Goal: Transaction & Acquisition: Purchase product/service

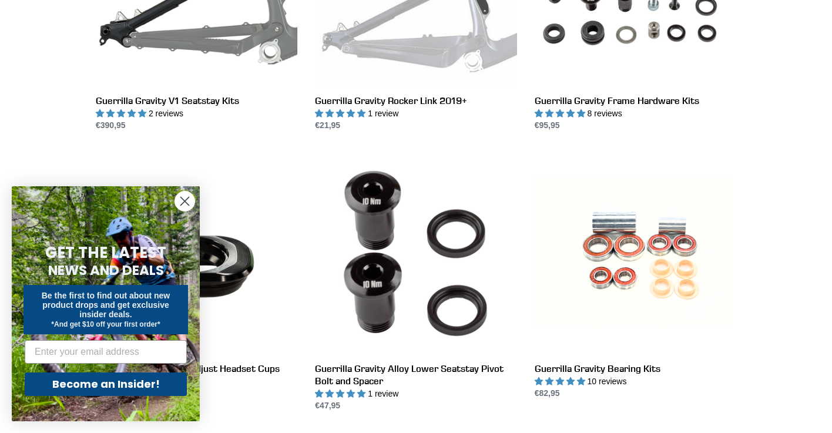
scroll to position [1010, 0]
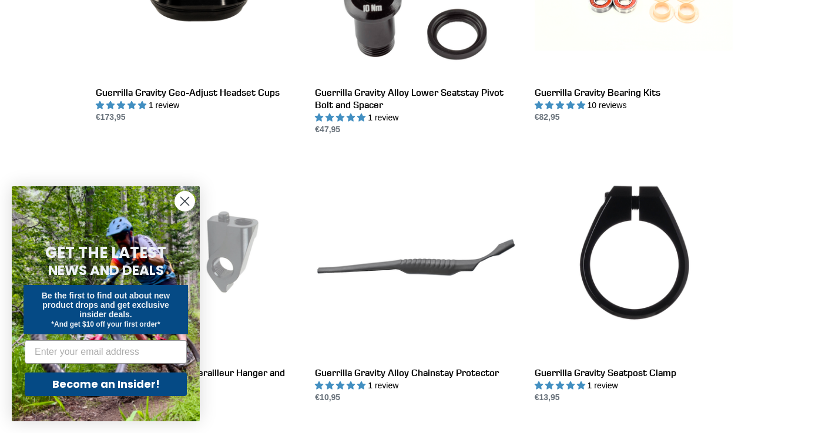
click at [186, 200] on icon "Close dialog" at bounding box center [185, 201] width 8 height 8
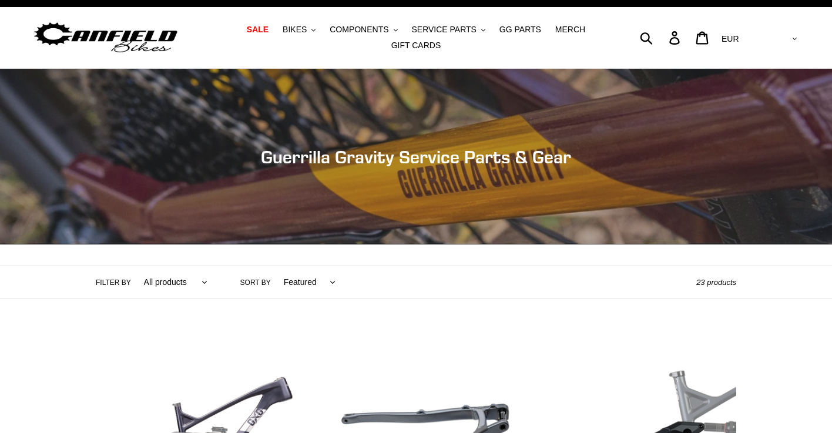
scroll to position [88, 0]
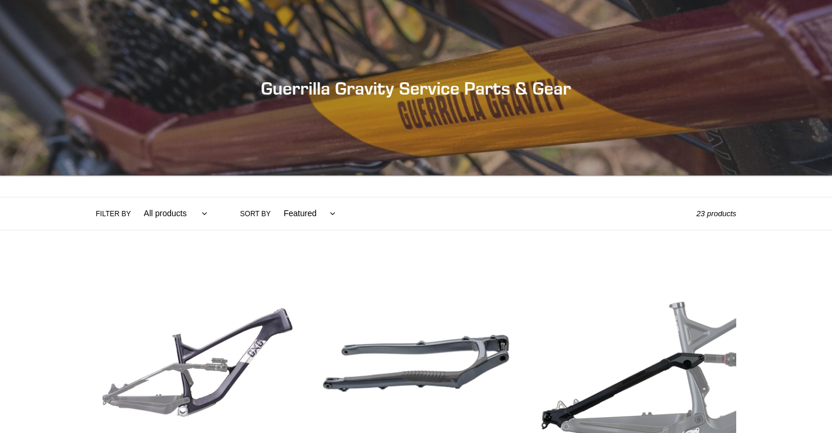
select select "/collections/guerrilla-gravity-service-parts/gg"
click option "GG" at bounding box center [0, 0] width 0 height 0
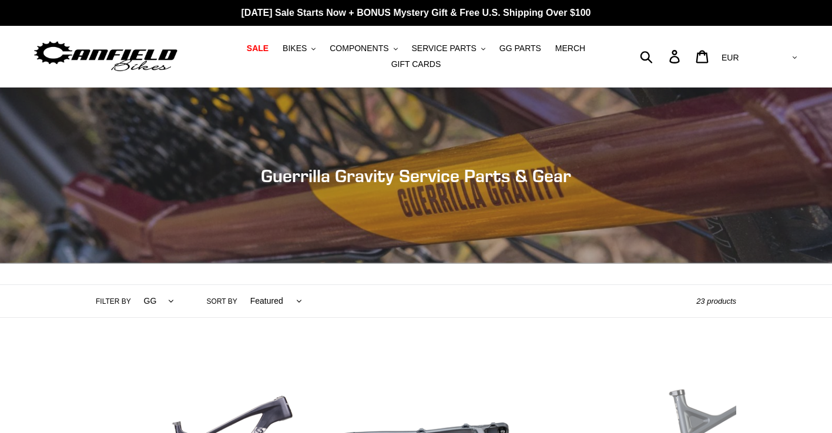
select select "/collections/guerrilla-gravity-service-parts"
click option "All products" at bounding box center [0, 0] width 0 height 0
click at [312, 48] on button "BIKES .cls-1{fill:#231f20}" at bounding box center [299, 49] width 45 height 16
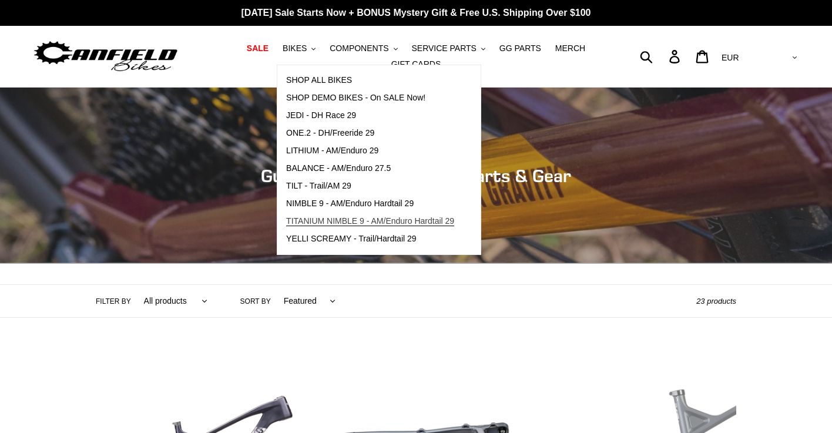
click at [388, 223] on span "TITANIUM NIMBLE 9 - AM/Enduro Hardtail 29" at bounding box center [370, 221] width 168 height 10
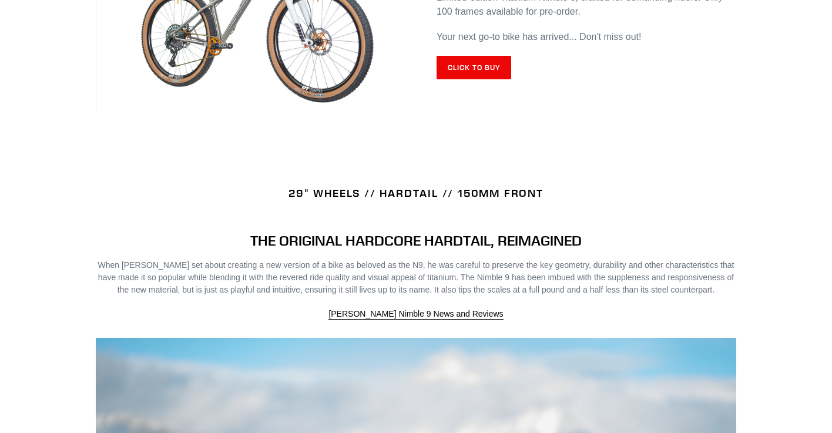
scroll to position [612, 0]
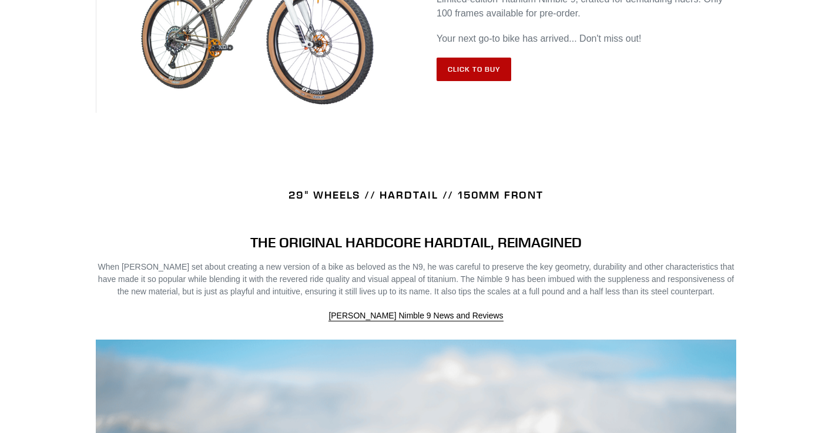
click at [465, 76] on link "Click to Buy" at bounding box center [473, 69] width 75 height 23
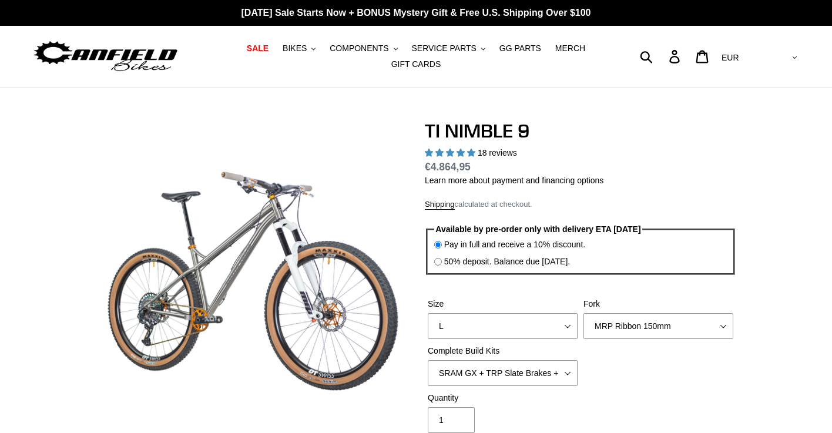
select select "highest-rating"
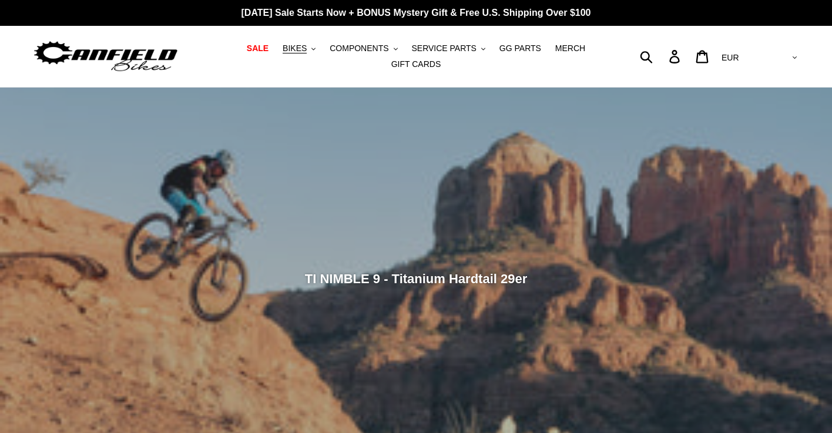
scroll to position [612, 0]
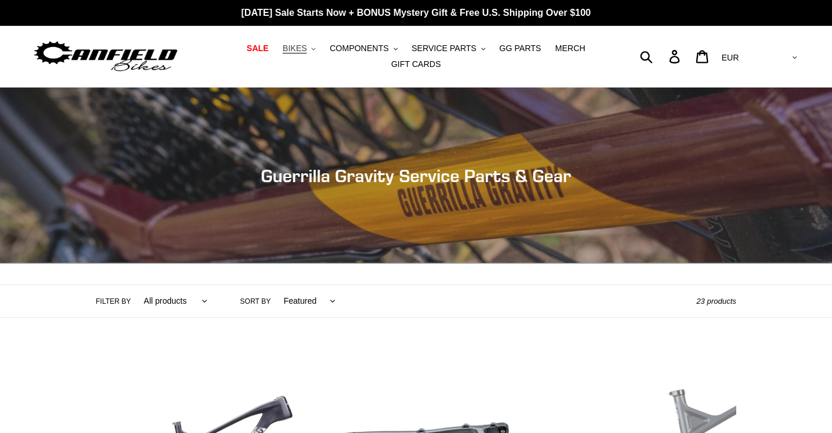
click at [315, 49] on icon ".cls-1{fill:#231f20}" at bounding box center [313, 49] width 4 height 4
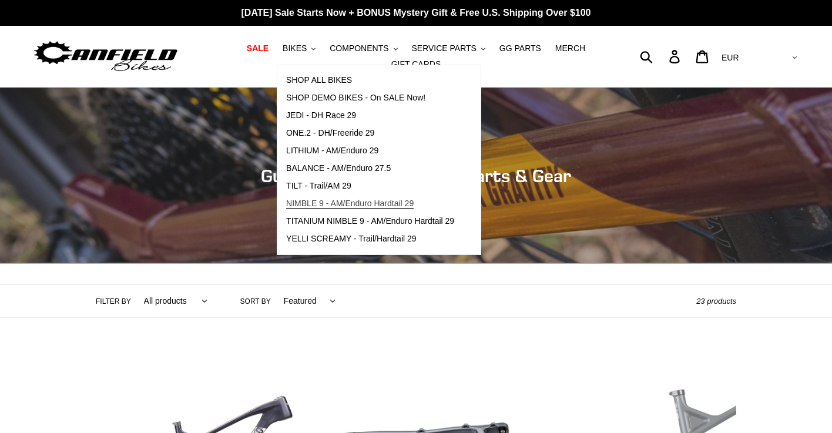
click at [380, 201] on span "NIMBLE 9 - AM/Enduro Hardtail 29" at bounding box center [349, 204] width 127 height 10
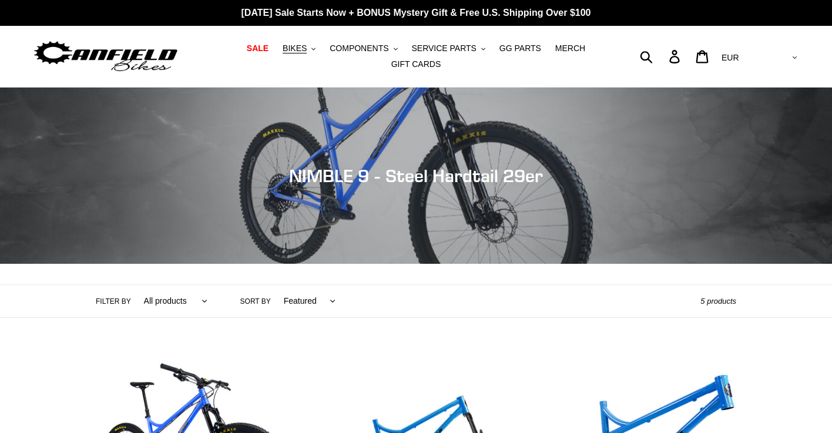
scroll to position [227, 0]
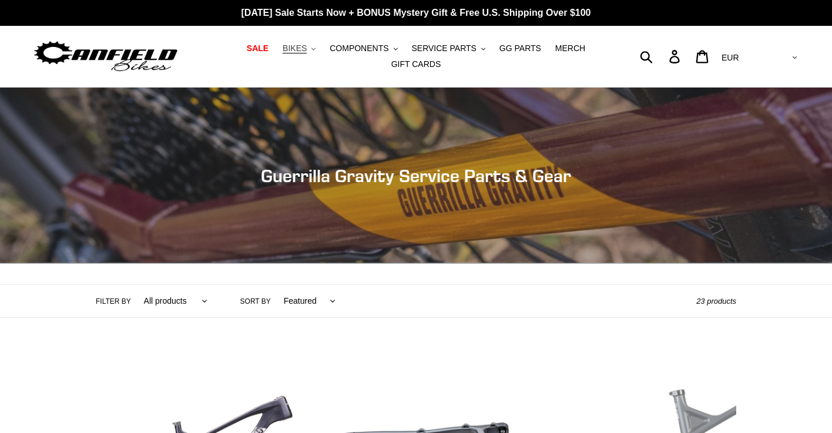
click at [315, 51] on icon ".cls-1{fill:#231f20}" at bounding box center [313, 49] width 4 height 4
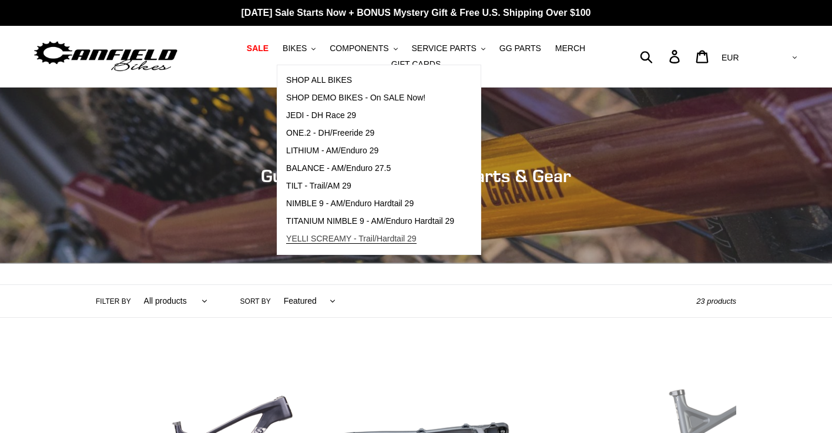
click at [358, 234] on span "YELLI SCREAMY - Trail/Hardtail 29" at bounding box center [351, 239] width 130 height 10
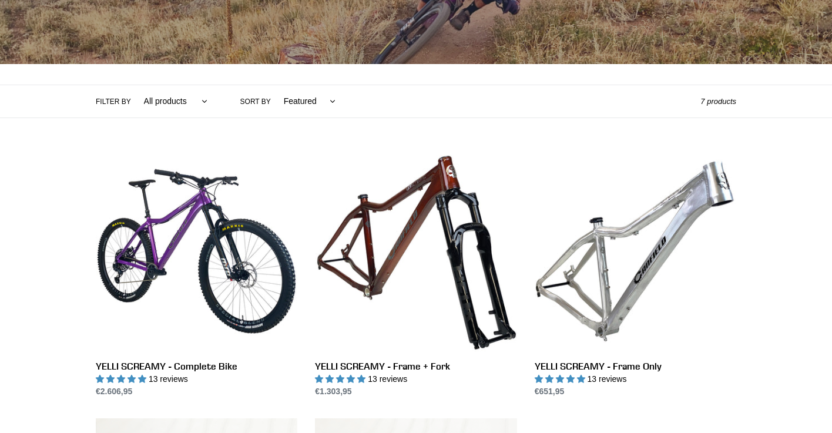
scroll to position [229, 0]
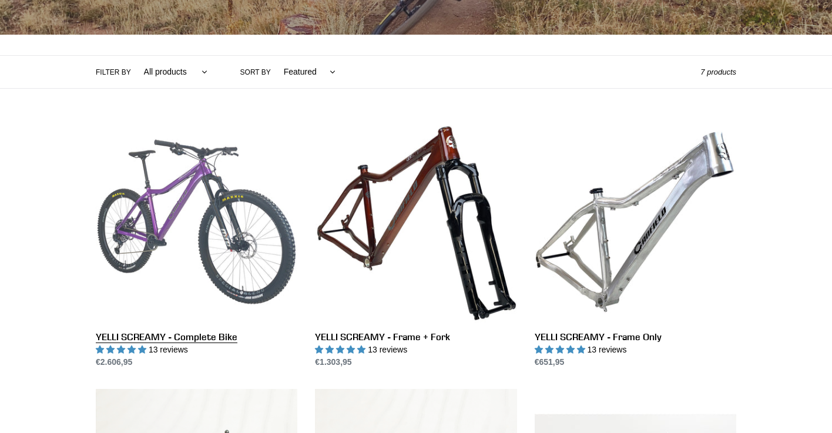
click at [217, 258] on link "YELLI SCREAMY - Complete Bike" at bounding box center [196, 244] width 201 height 247
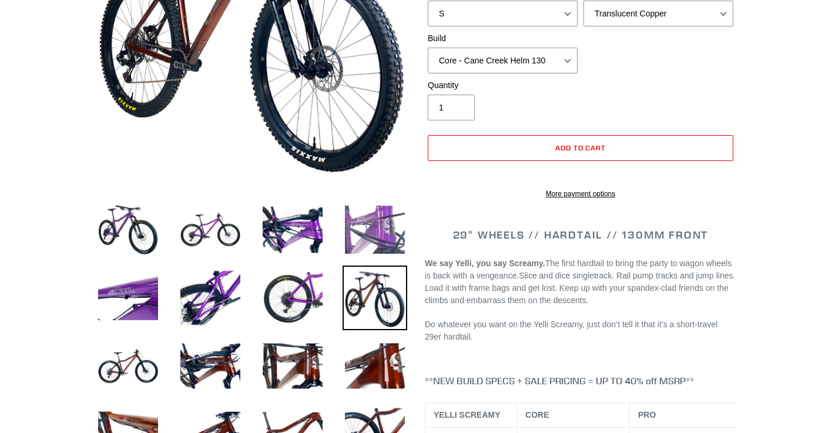
click at [367, 230] on img at bounding box center [374, 229] width 65 height 65
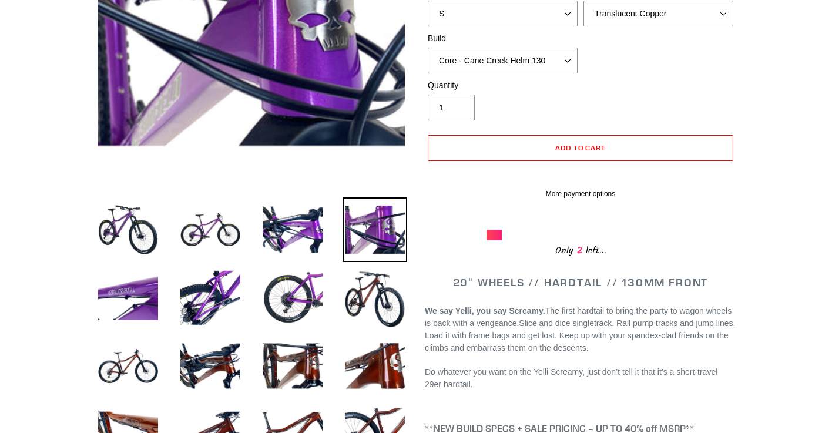
select select "highest-rating"
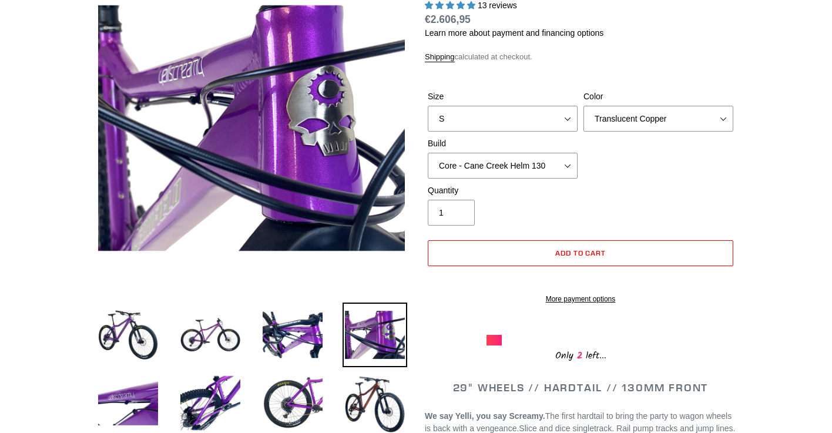
scroll to position [159, 0]
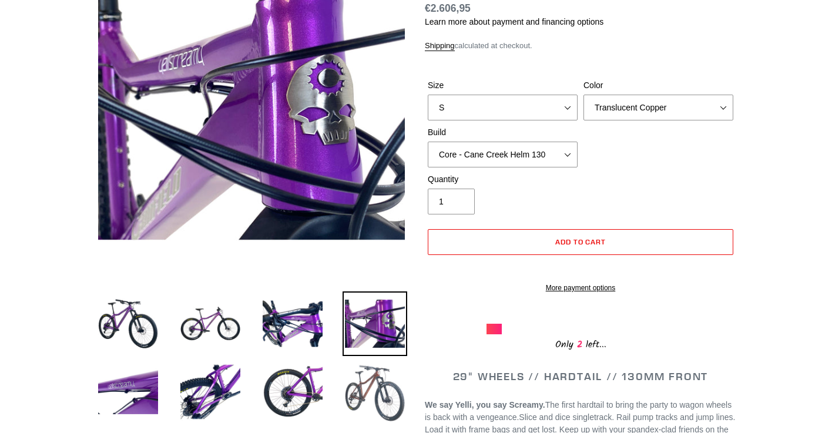
click at [361, 392] on img at bounding box center [374, 391] width 65 height 65
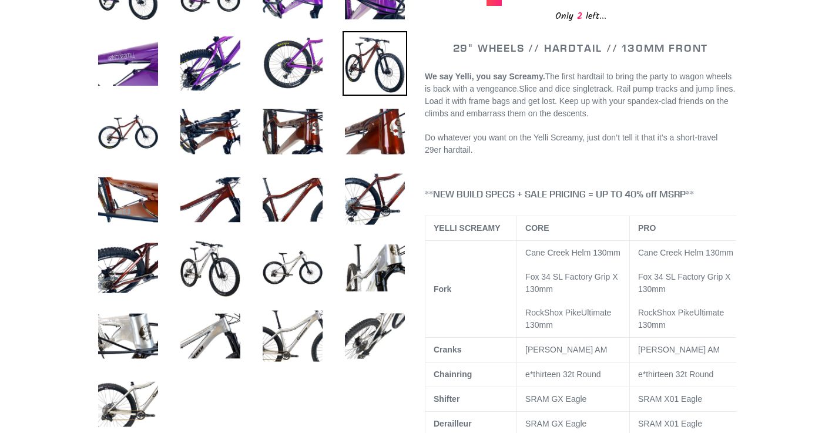
scroll to position [581, 0]
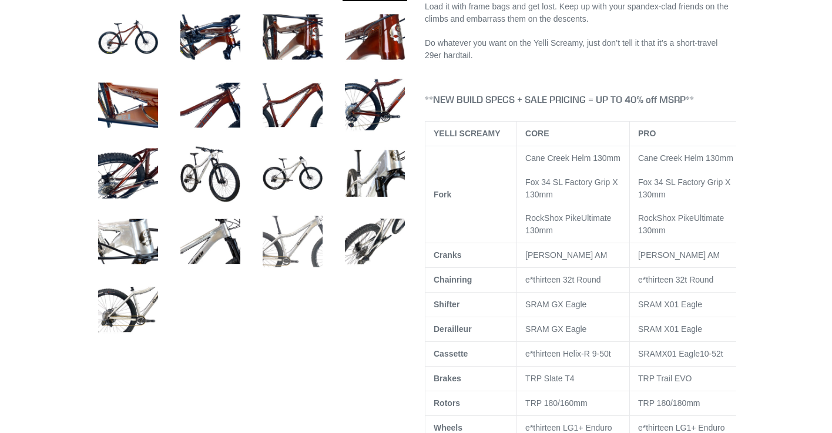
click at [294, 243] on img at bounding box center [292, 241] width 65 height 65
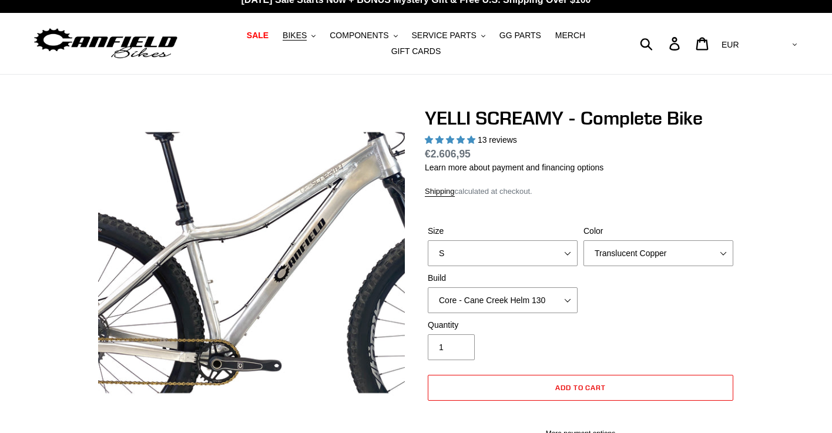
scroll to position [0, 0]
